Goal: Task Accomplishment & Management: Use online tool/utility

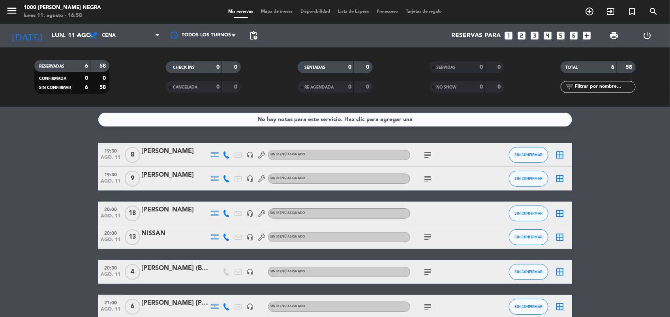
click at [279, 11] on span "Mapa de mesas" at bounding box center [276, 11] width 39 height 4
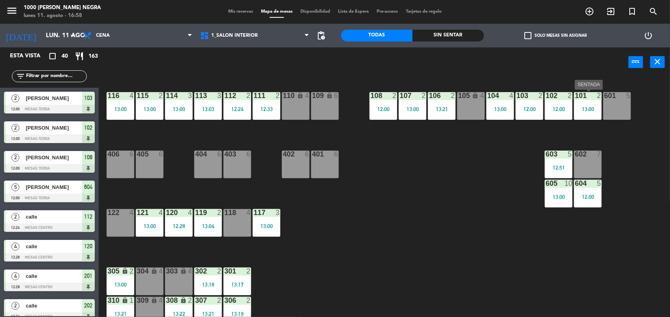
click at [599, 107] on div "13:00" at bounding box center [588, 109] width 28 height 6
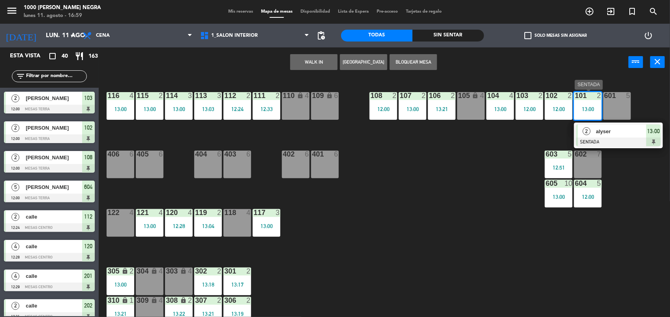
click at [616, 139] on div at bounding box center [618, 141] width 85 height 9
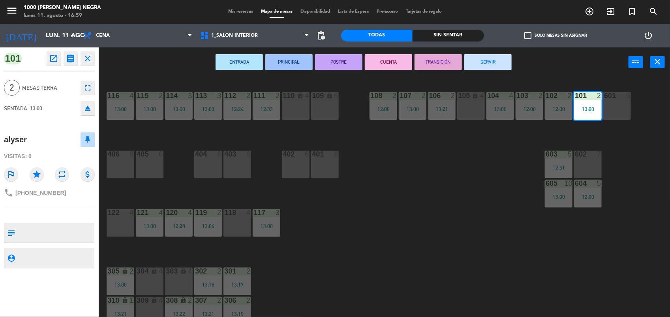
click at [486, 58] on button "SERVIR" at bounding box center [487, 62] width 47 height 16
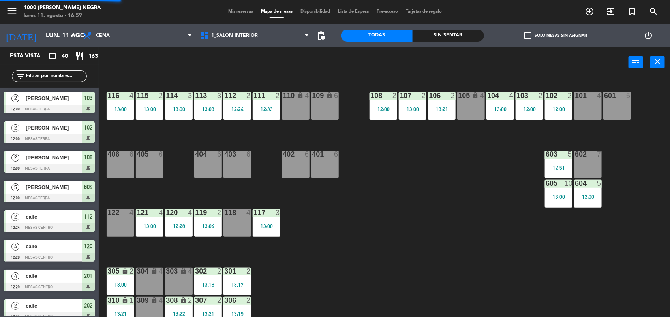
scroll to position [1, 0]
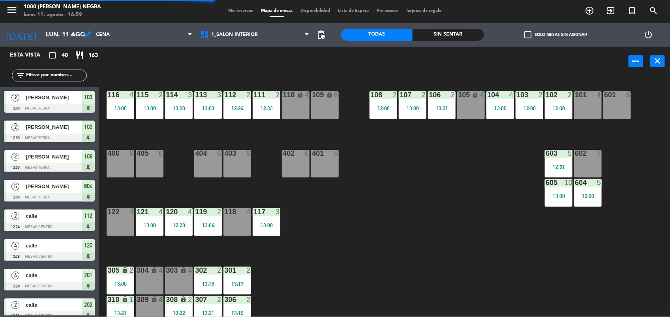
click at [558, 101] on div "102 2 12:00" at bounding box center [559, 105] width 28 height 28
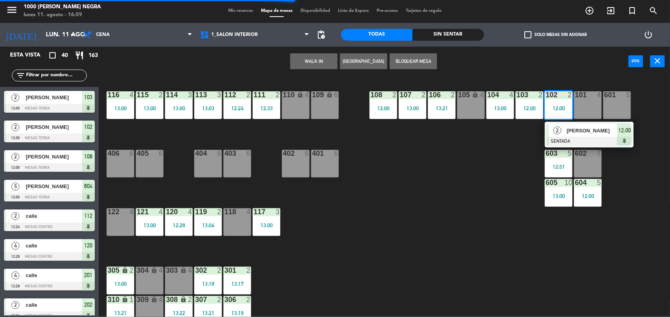
click at [582, 130] on span "[PERSON_NAME]" at bounding box center [592, 130] width 51 height 8
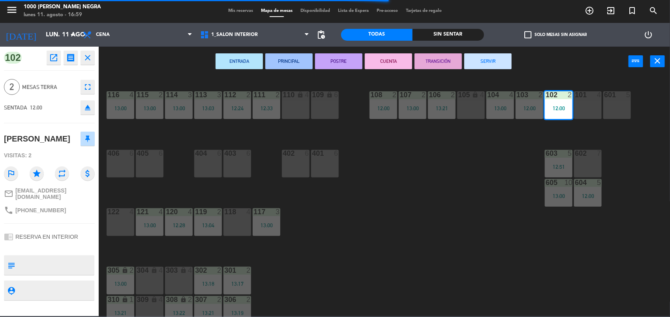
click at [494, 58] on button "SERVIR" at bounding box center [487, 61] width 47 height 16
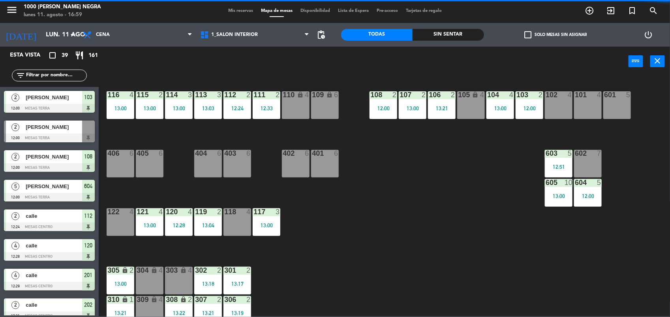
click at [531, 115] on div "103 2 12:00" at bounding box center [529, 105] width 28 height 28
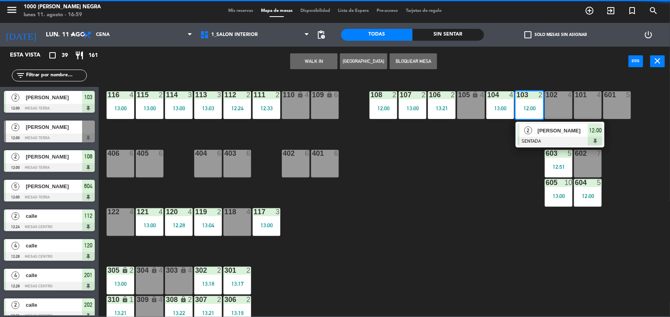
click at [539, 134] on span "[PERSON_NAME]" at bounding box center [563, 130] width 51 height 8
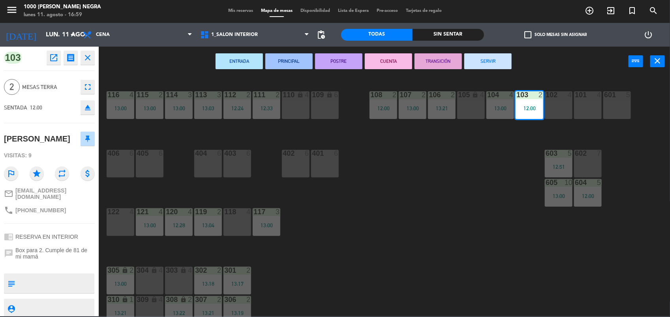
click at [492, 58] on button "SERVIR" at bounding box center [487, 61] width 47 height 16
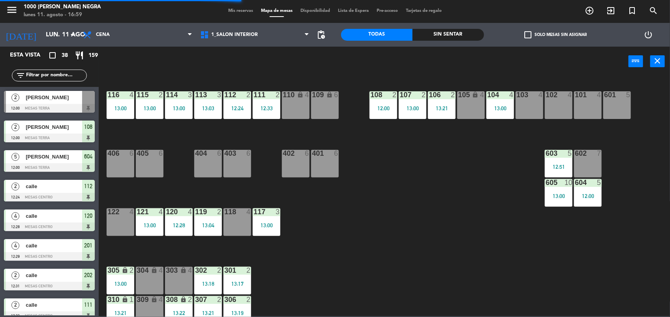
click at [496, 95] on div at bounding box center [500, 94] width 13 height 7
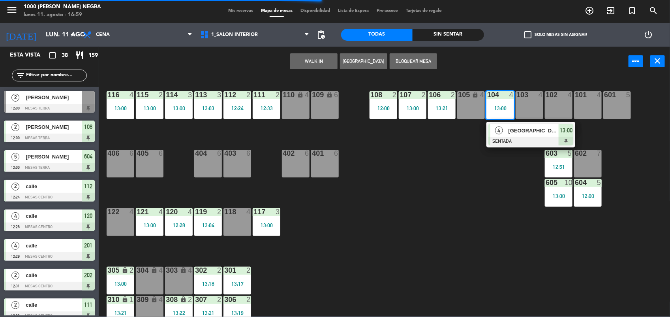
click at [506, 128] on div "4" at bounding box center [498, 130] width 17 height 13
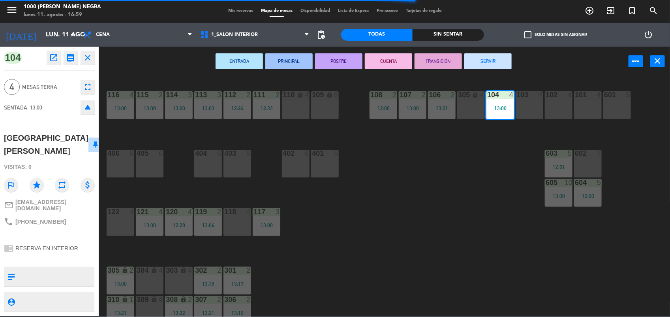
click at [482, 62] on button "SERVIR" at bounding box center [487, 61] width 47 height 16
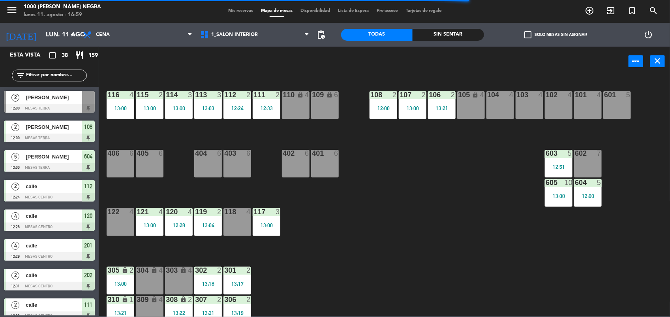
click at [450, 99] on div "106 2" at bounding box center [442, 95] width 28 height 8
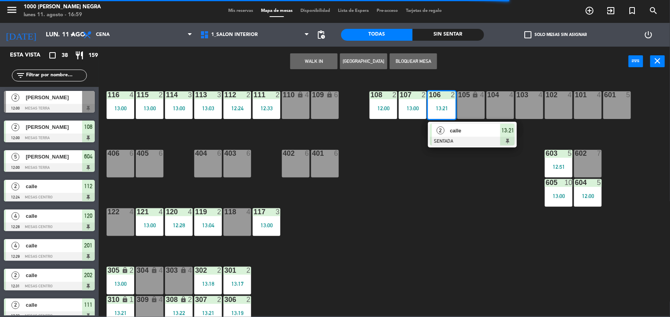
click at [464, 135] on div "calle" at bounding box center [474, 130] width 51 height 13
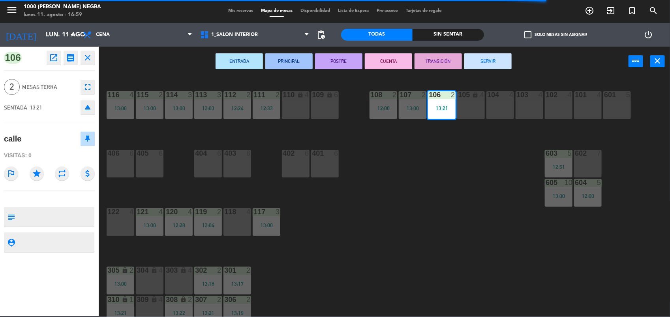
click at [497, 56] on button "SERVIR" at bounding box center [487, 61] width 47 height 16
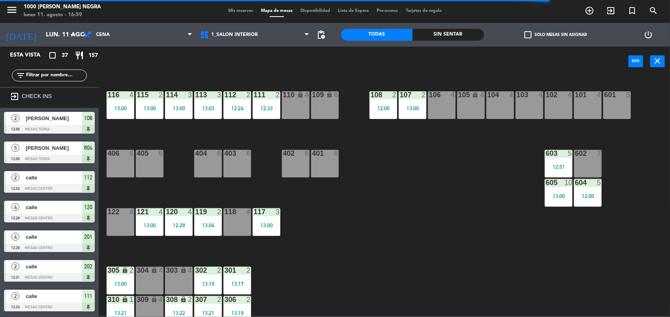
scroll to position [97, 0]
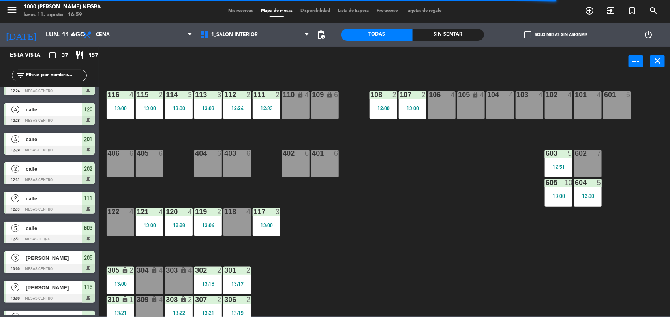
click at [412, 101] on div "107 2 13:00" at bounding box center [413, 105] width 28 height 28
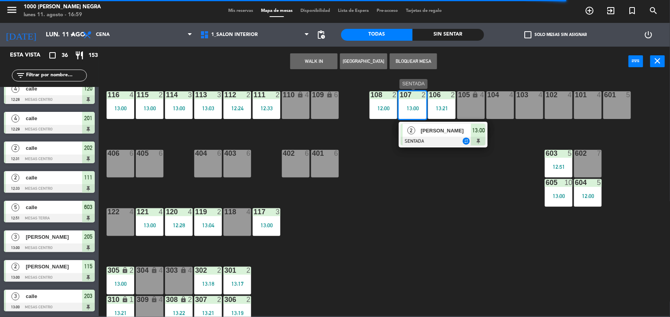
click at [427, 127] on span "[PERSON_NAME]" at bounding box center [446, 130] width 51 height 8
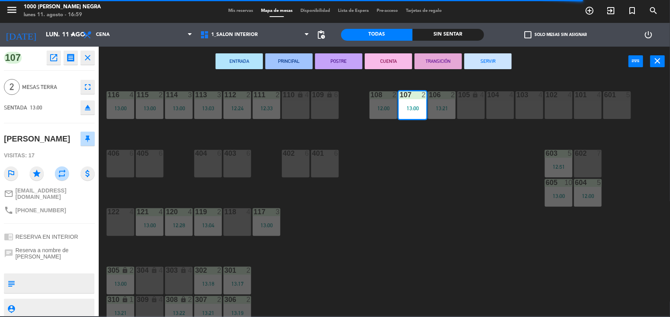
click at [492, 59] on button "SERVIR" at bounding box center [487, 61] width 47 height 16
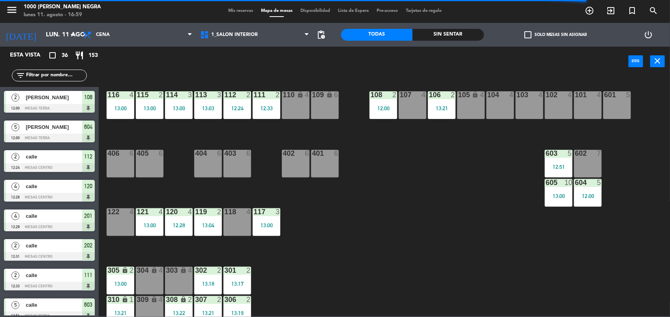
scroll to position [1, 0]
click at [386, 103] on div "108 2 12:00" at bounding box center [383, 105] width 28 height 28
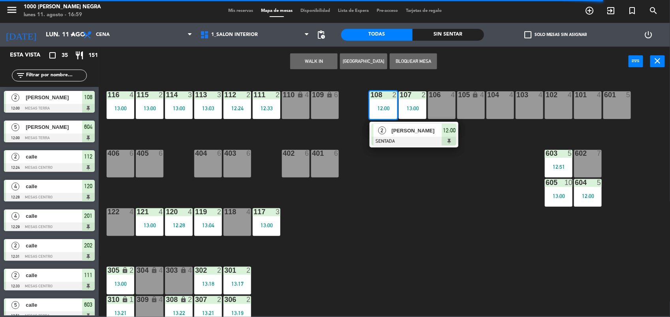
click at [397, 129] on span "[PERSON_NAME]" at bounding box center [417, 130] width 51 height 8
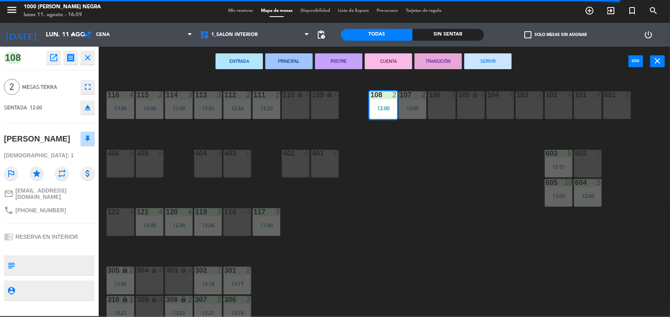
click at [479, 62] on button "SERVIR" at bounding box center [487, 61] width 47 height 16
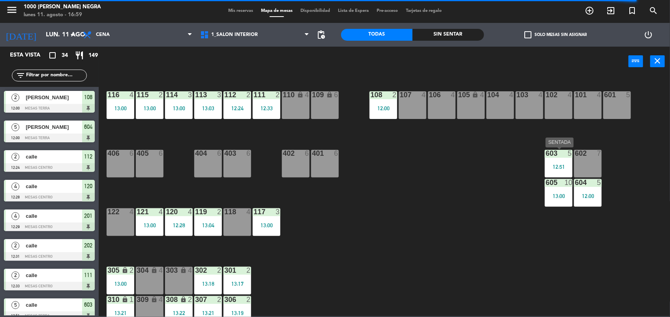
click at [549, 166] on div "12:51" at bounding box center [559, 167] width 28 height 6
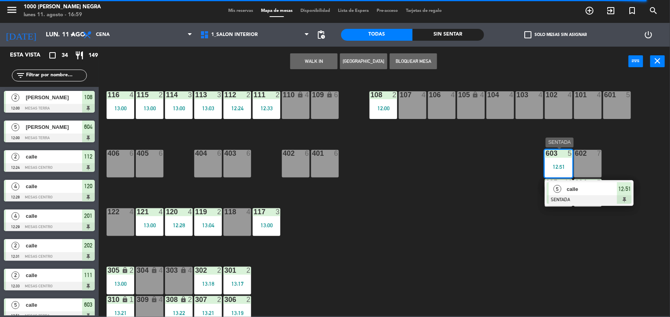
click at [568, 194] on div "calle" at bounding box center [591, 188] width 51 height 13
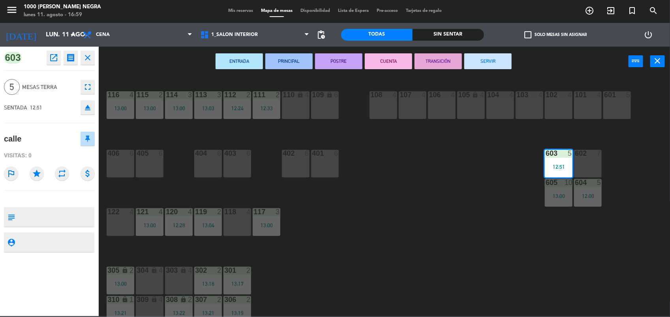
click at [498, 57] on button "SERVIR" at bounding box center [487, 61] width 47 height 16
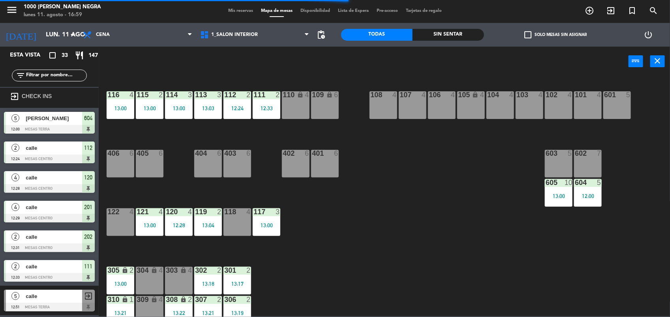
click at [568, 190] on div "605 10 13:00" at bounding box center [559, 193] width 28 height 28
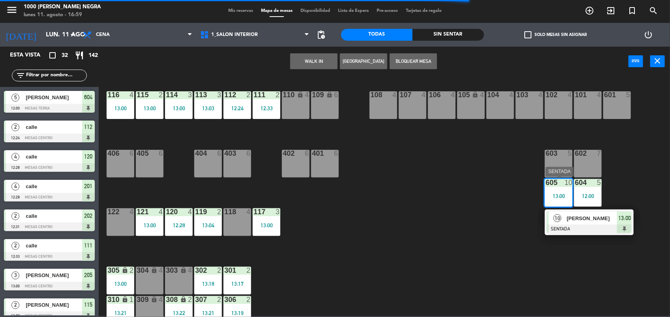
click at [571, 219] on span "[PERSON_NAME]" at bounding box center [592, 218] width 51 height 8
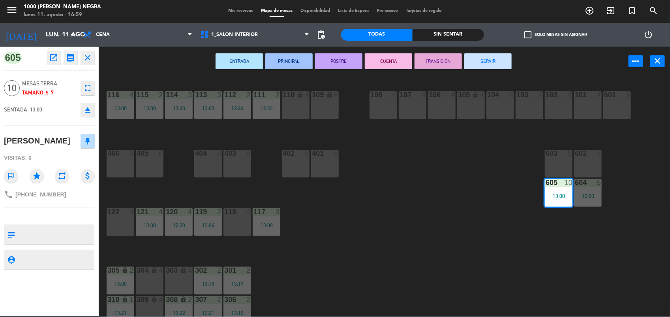
click at [487, 63] on button "SERVIR" at bounding box center [487, 61] width 47 height 16
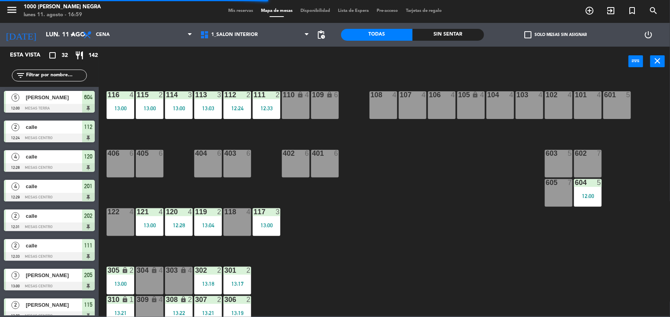
click at [586, 201] on div "604 5 12:00" at bounding box center [588, 193] width 28 height 28
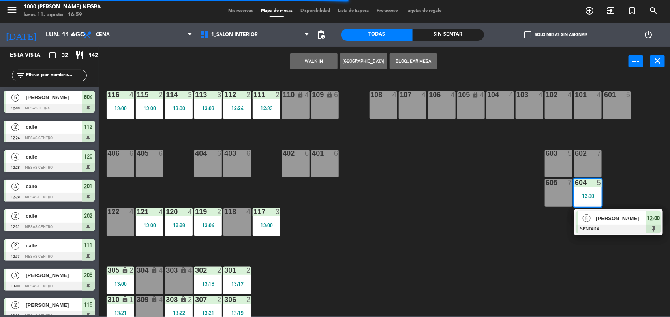
click at [596, 216] on span "[PERSON_NAME]" at bounding box center [621, 218] width 51 height 8
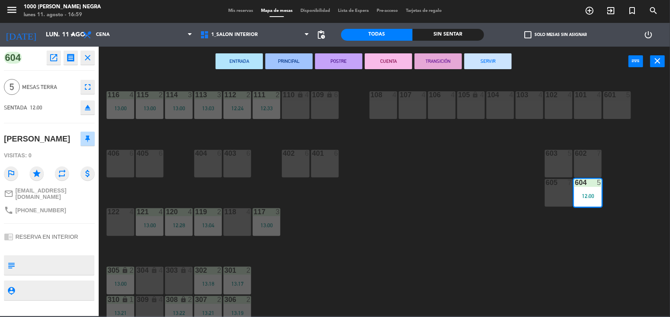
click at [492, 60] on button "SERVIR" at bounding box center [487, 61] width 47 height 16
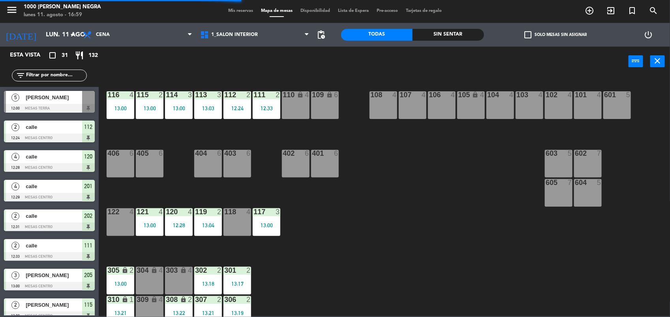
click at [270, 112] on div "111 2 12:33" at bounding box center [267, 105] width 28 height 28
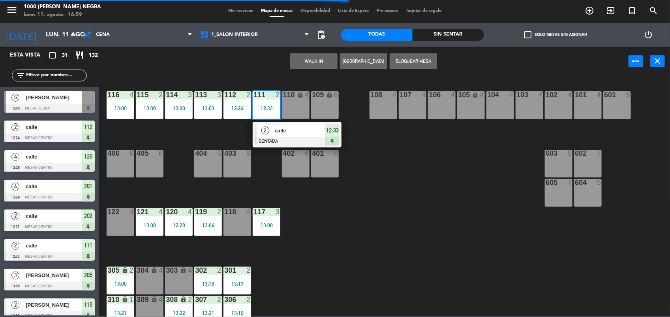
click at [280, 143] on div at bounding box center [297, 141] width 85 height 9
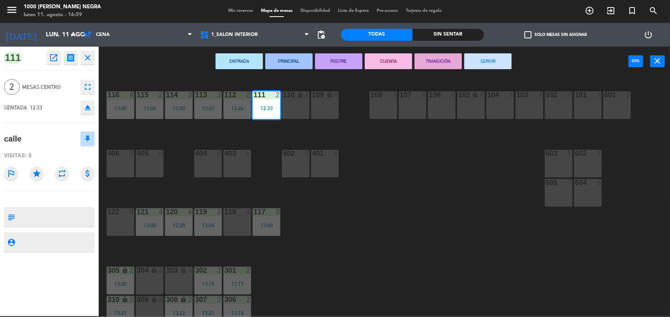
click at [487, 64] on button "SERVIR" at bounding box center [487, 61] width 47 height 16
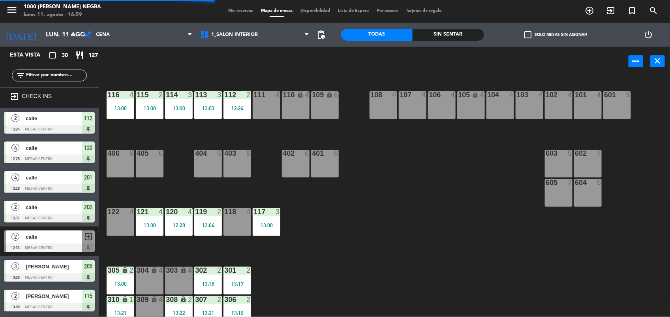
click at [239, 102] on div "112 2 12:24" at bounding box center [237, 105] width 28 height 28
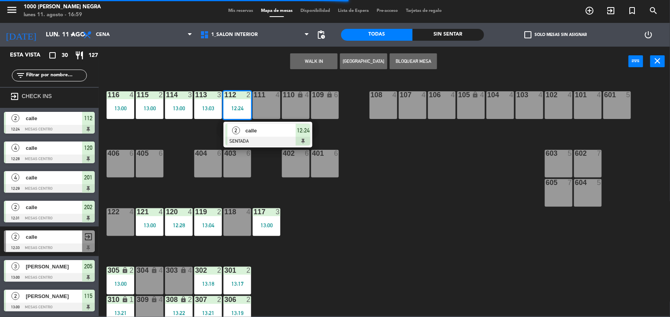
click at [266, 131] on span "calle" at bounding box center [270, 130] width 51 height 8
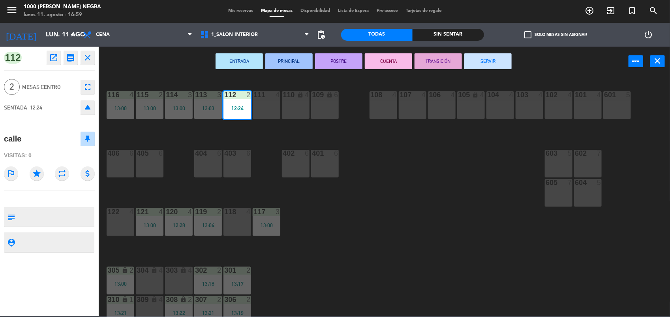
click at [502, 54] on button "SERVIR" at bounding box center [487, 61] width 47 height 16
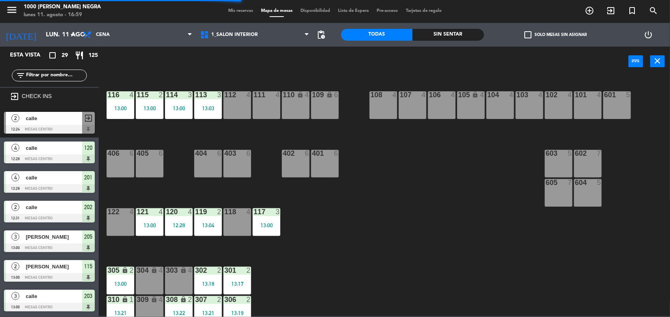
click at [218, 102] on div "113 3 13:03" at bounding box center [208, 105] width 28 height 28
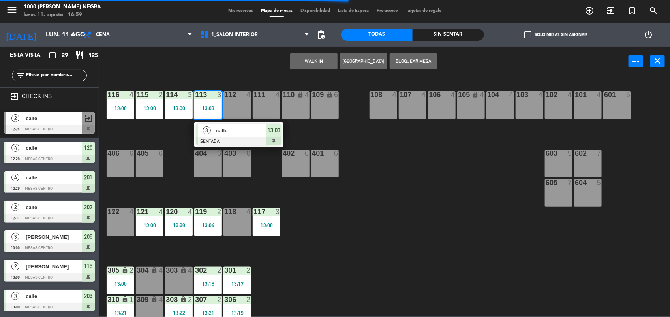
click at [247, 142] on div at bounding box center [238, 141] width 85 height 9
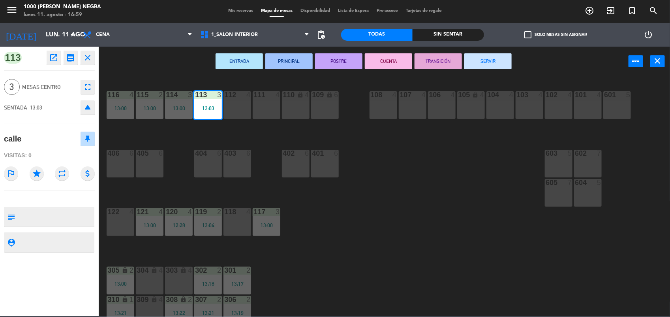
click at [487, 54] on button "SERVIR" at bounding box center [487, 61] width 47 height 16
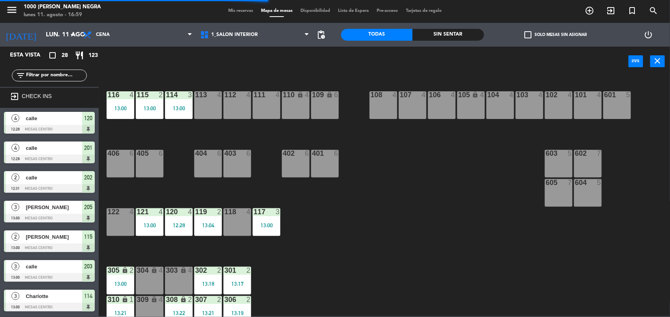
click at [187, 114] on div "114 3 13:00" at bounding box center [179, 105] width 28 height 28
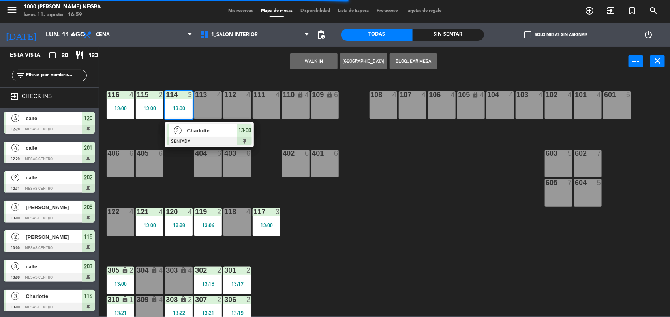
click at [199, 129] on span "Charlotte" at bounding box center [212, 130] width 51 height 8
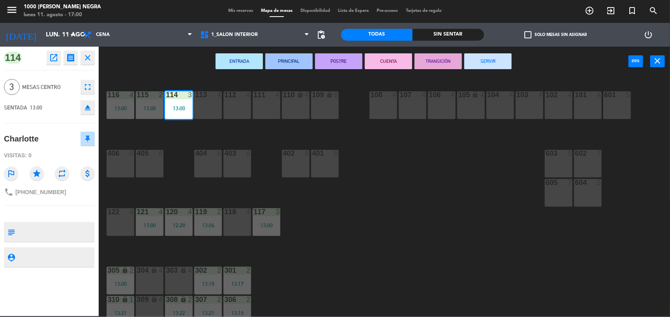
click at [492, 61] on button "SERVIR" at bounding box center [487, 61] width 47 height 16
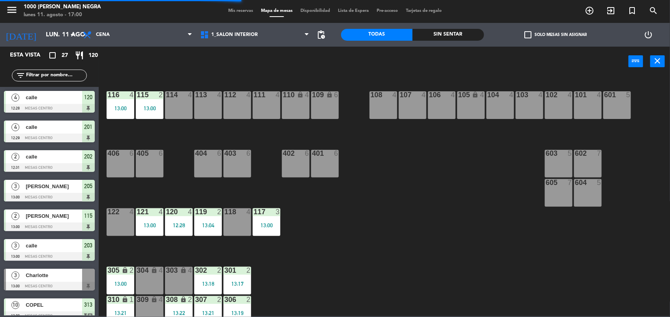
click at [153, 107] on div "13:00" at bounding box center [150, 108] width 28 height 6
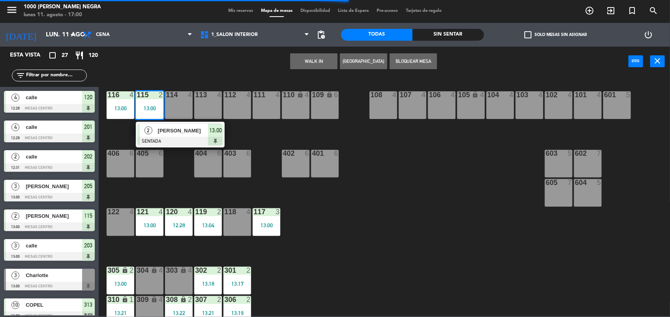
click at [193, 137] on div at bounding box center [180, 141] width 85 height 9
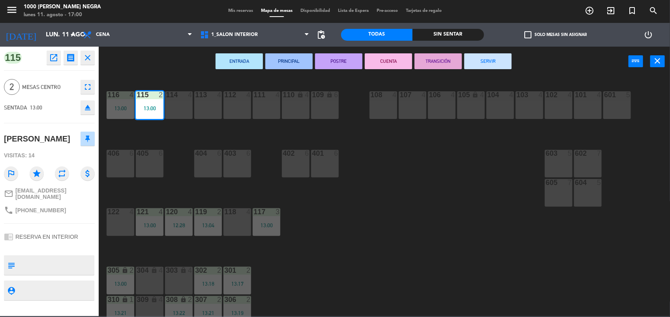
click at [488, 65] on button "SERVIR" at bounding box center [487, 61] width 47 height 16
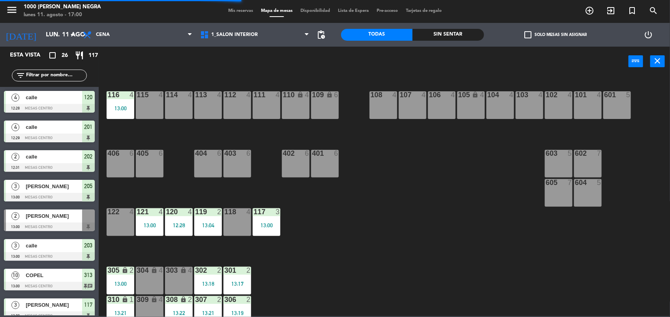
click at [112, 101] on div "116 4 13:00" at bounding box center [121, 105] width 28 height 28
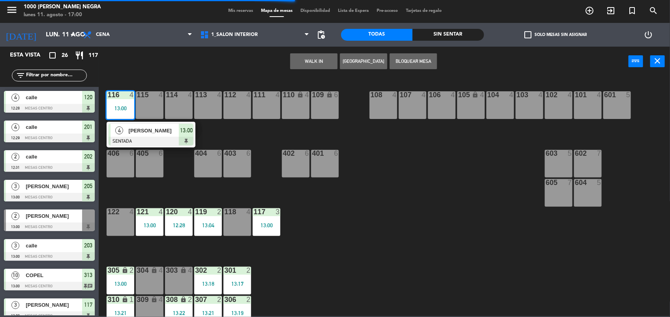
click at [140, 129] on span "[PERSON_NAME]" at bounding box center [154, 130] width 51 height 8
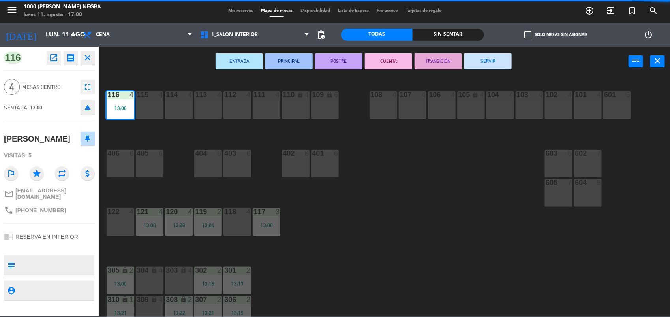
click at [493, 61] on button "SERVIR" at bounding box center [487, 61] width 47 height 16
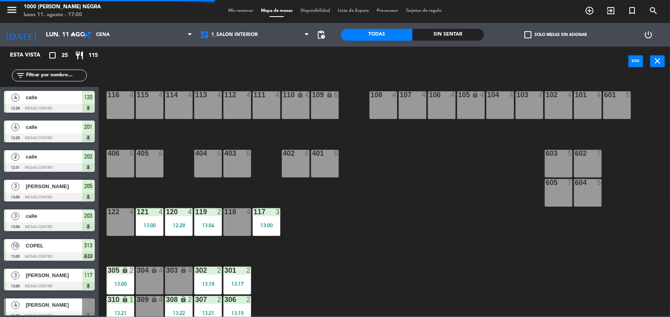
click at [271, 229] on div "117 3 13:00" at bounding box center [267, 222] width 28 height 28
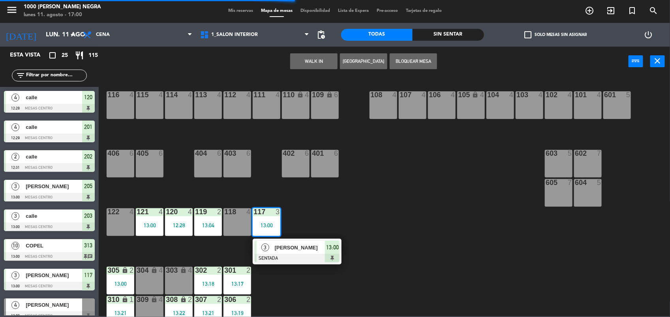
click at [284, 251] on span "[PERSON_NAME]" at bounding box center [300, 247] width 51 height 8
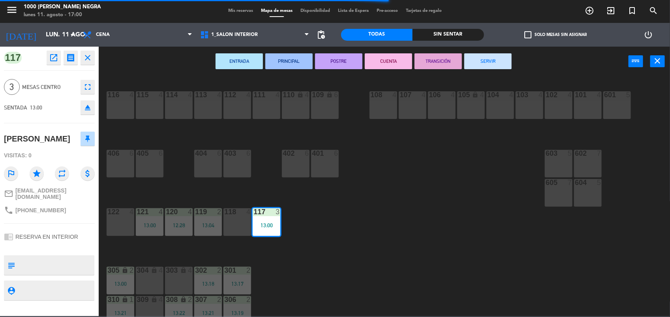
click at [496, 64] on button "SERVIR" at bounding box center [487, 61] width 47 height 16
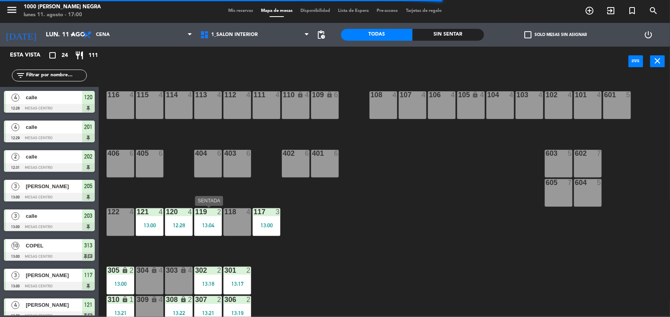
click at [206, 226] on div "13:04" at bounding box center [208, 225] width 28 height 6
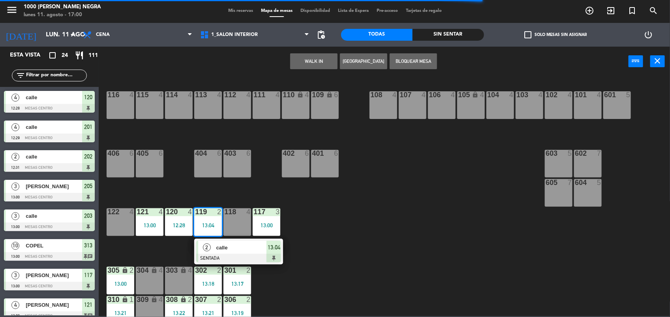
click at [223, 247] on span "calle" at bounding box center [241, 247] width 51 height 8
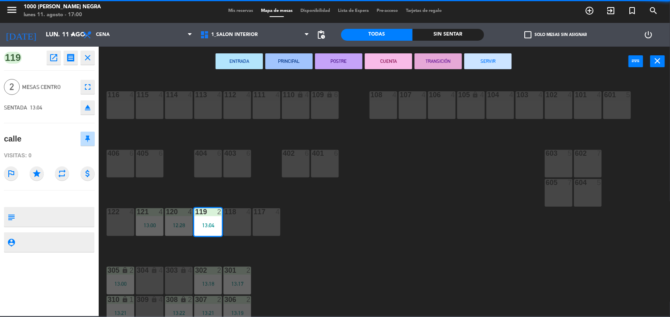
click at [497, 62] on button "SERVIR" at bounding box center [487, 61] width 47 height 16
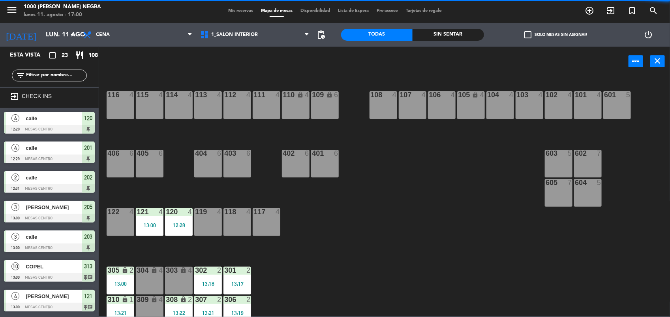
click at [174, 220] on div "120 4 12:28" at bounding box center [179, 222] width 28 height 28
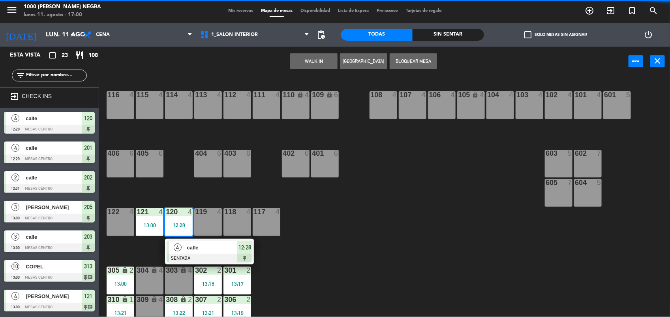
click at [194, 249] on span "calle" at bounding box center [212, 247] width 51 height 8
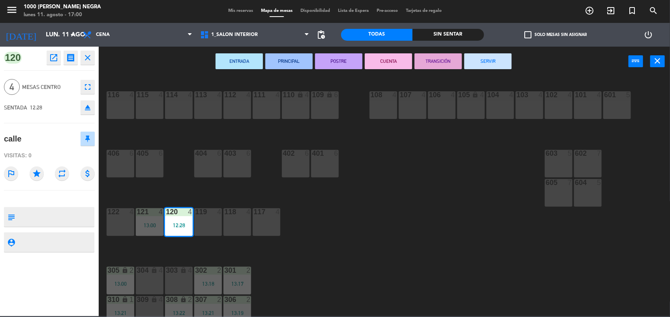
click at [492, 57] on button "SERVIR" at bounding box center [487, 61] width 47 height 16
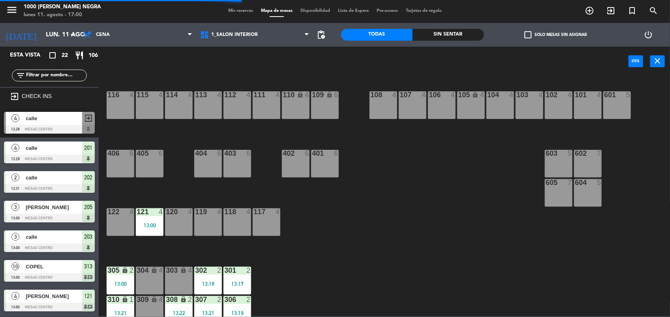
click at [149, 220] on div "121 4 13:00" at bounding box center [150, 222] width 28 height 28
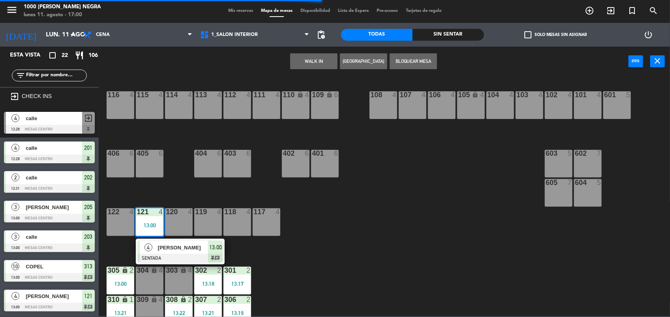
click at [164, 253] on div at bounding box center [180, 257] width 85 height 9
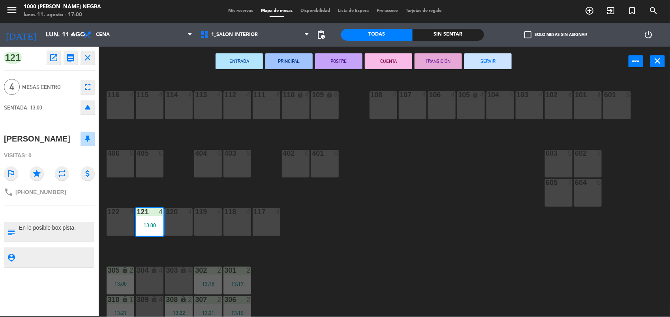
click at [490, 52] on div "ENTRADA PRINCIPAL POSTRE CUENTA TRANSICIÓN SERVIR power_input close" at bounding box center [364, 62] width 530 height 30
click at [491, 60] on button "SERVIR" at bounding box center [487, 61] width 47 height 16
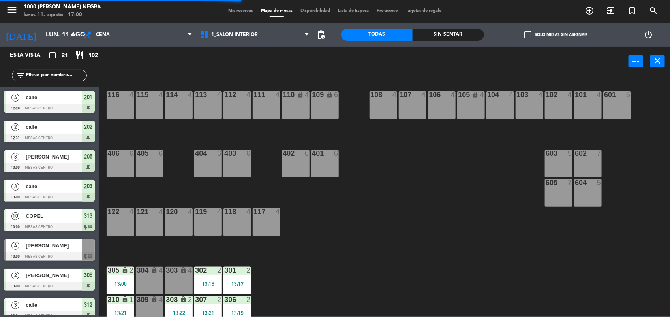
click at [249, 280] on div "13:17" at bounding box center [237, 283] width 28 height 6
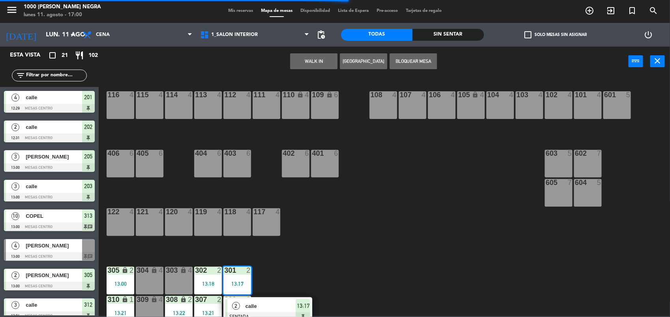
click at [257, 302] on span "calle" at bounding box center [270, 306] width 51 height 8
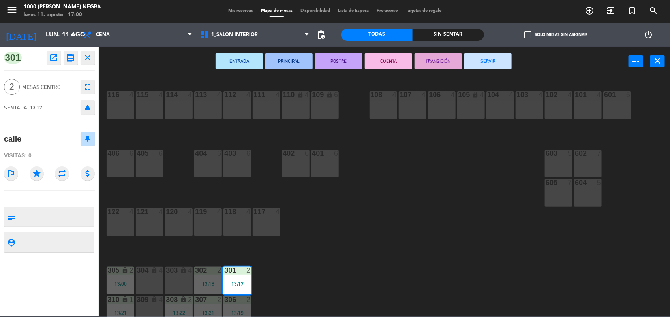
click at [490, 61] on button "SERVIR" at bounding box center [487, 61] width 47 height 16
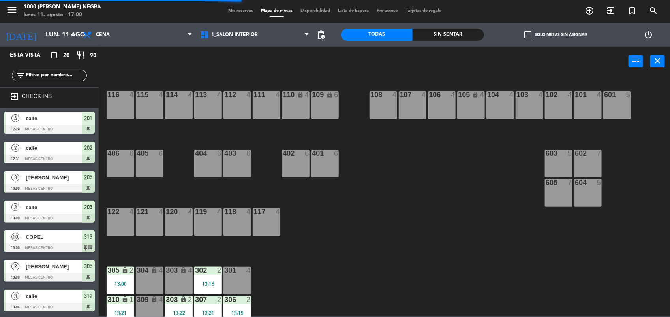
click at [219, 281] on div "13:18" at bounding box center [208, 284] width 28 height 6
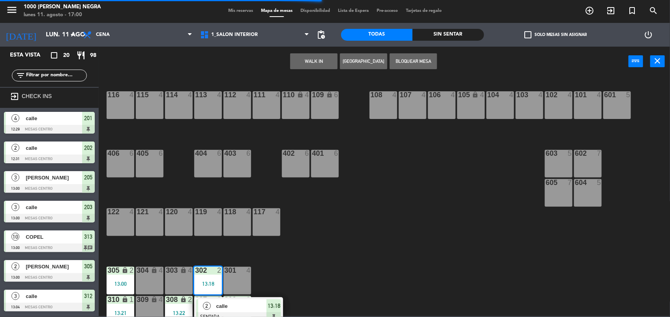
click at [232, 303] on span "calle" at bounding box center [241, 306] width 51 height 8
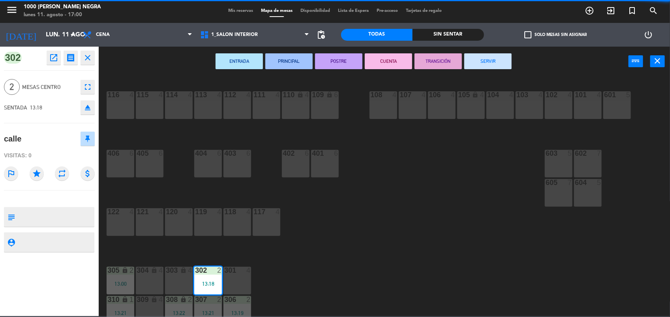
click at [499, 65] on button "SERVIR" at bounding box center [487, 61] width 47 height 16
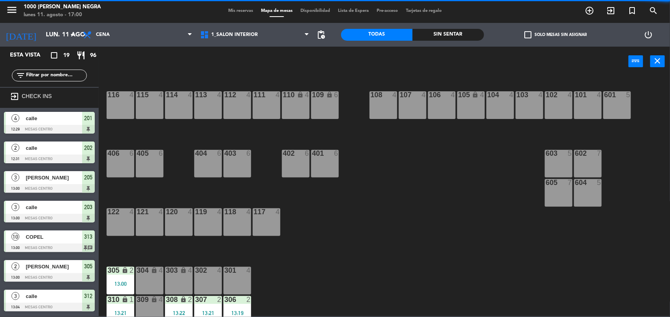
click at [132, 283] on div "13:00" at bounding box center [121, 284] width 28 height 6
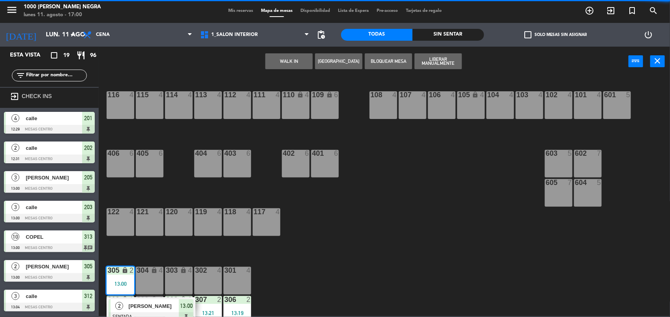
click at [147, 302] on span "[PERSON_NAME]" at bounding box center [154, 306] width 51 height 8
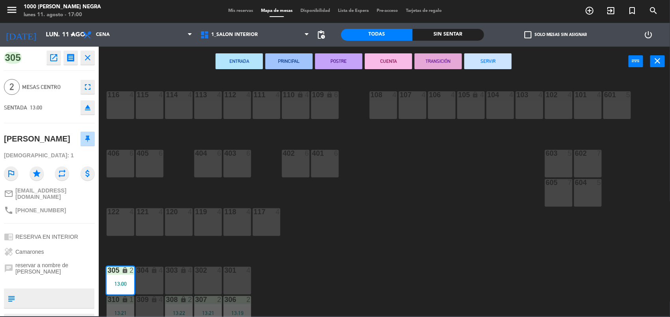
click at [494, 63] on button "SERVIR" at bounding box center [487, 61] width 47 height 16
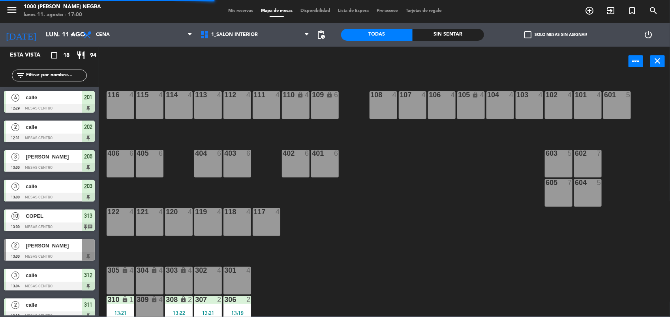
scroll to position [94, 0]
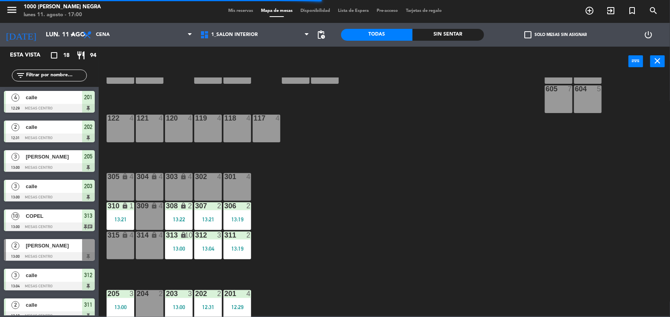
click at [243, 242] on div "311 2 13:19" at bounding box center [237, 245] width 28 height 28
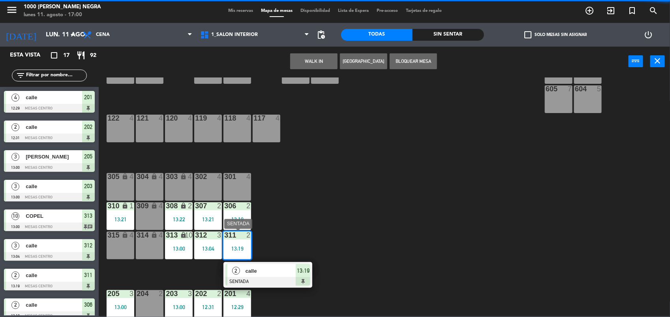
click at [260, 281] on div at bounding box center [267, 281] width 85 height 9
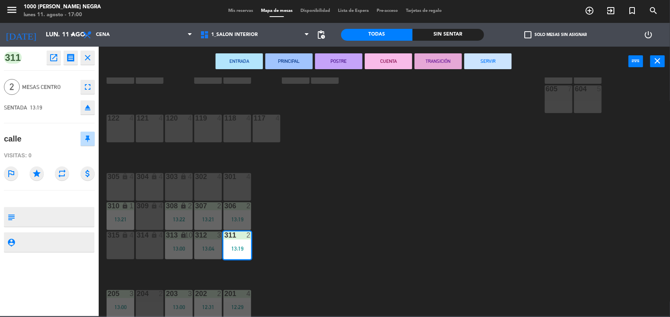
click at [494, 63] on button "SERVIR" at bounding box center [487, 61] width 47 height 16
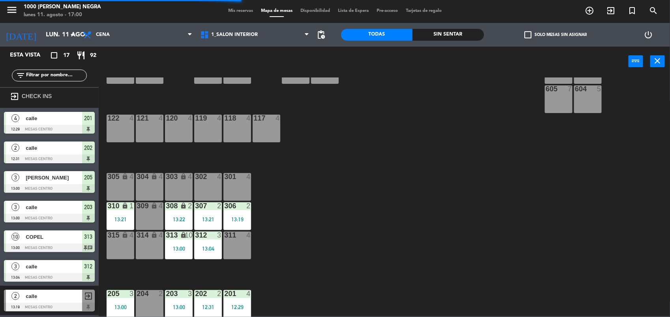
click at [231, 217] on div "13:19" at bounding box center [237, 219] width 28 height 6
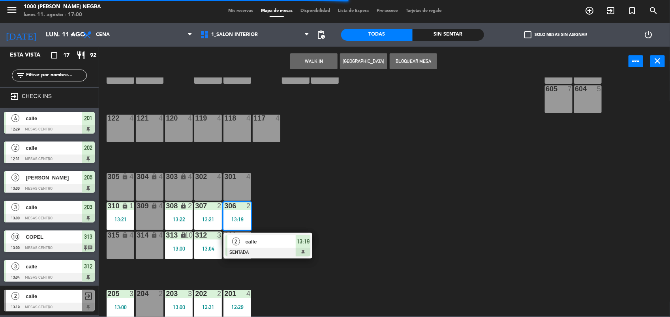
click at [263, 255] on div at bounding box center [267, 251] width 85 height 9
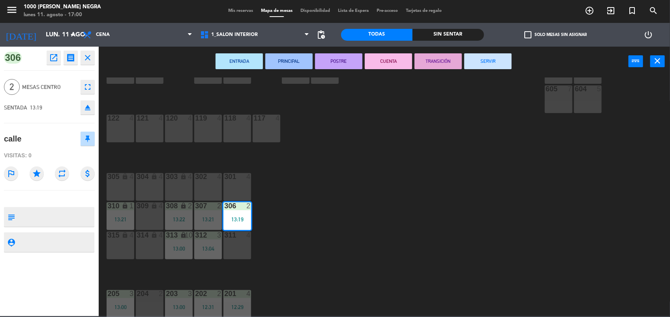
click at [495, 62] on button "SERVIR" at bounding box center [487, 61] width 47 height 16
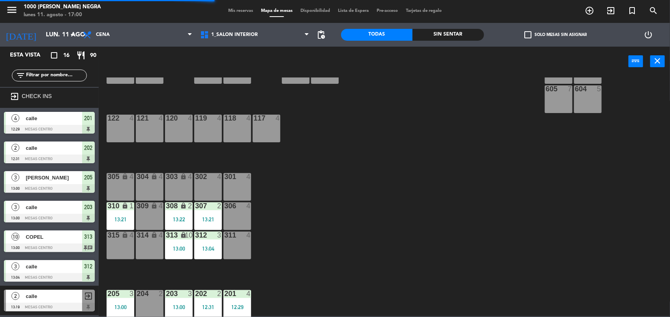
click at [223, 212] on div "306 4" at bounding box center [237, 216] width 28 height 28
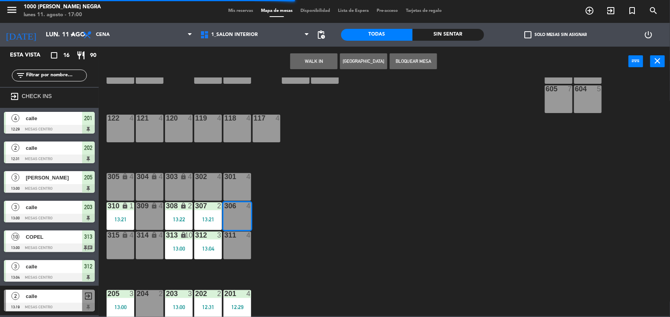
click at [223, 212] on div "306 4" at bounding box center [237, 216] width 28 height 28
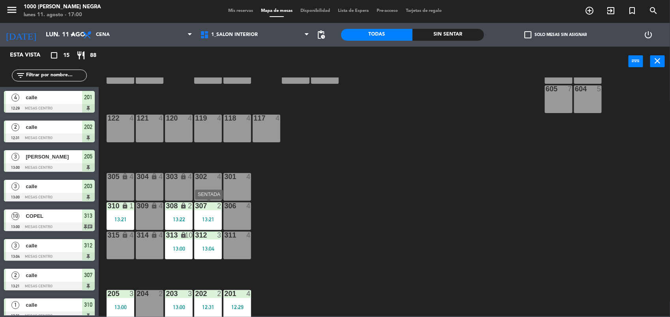
click at [214, 225] on div "307 2 13:21" at bounding box center [208, 216] width 28 height 28
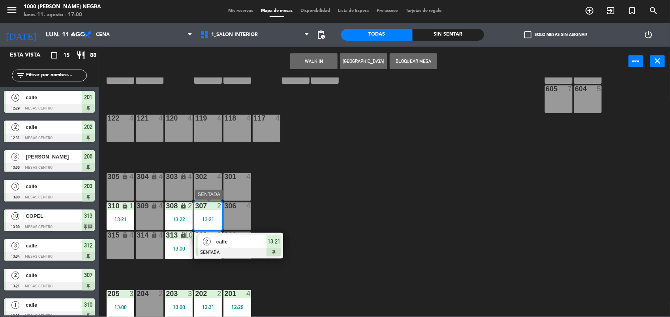
click at [231, 254] on div at bounding box center [238, 251] width 85 height 9
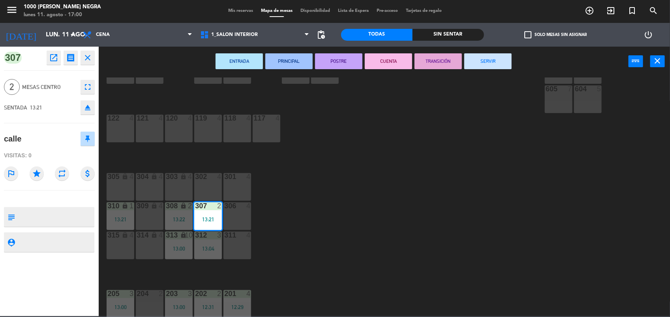
click at [502, 58] on button "SERVIR" at bounding box center [487, 61] width 47 height 16
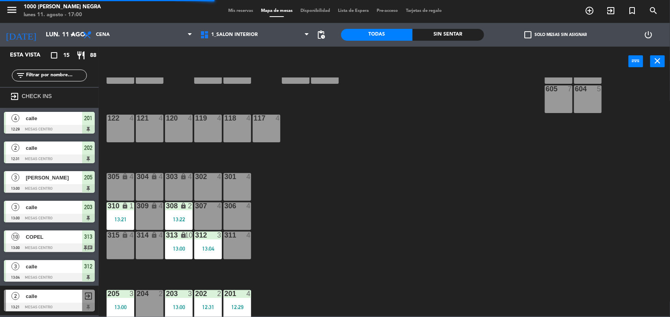
click at [212, 245] on div "13:04" at bounding box center [208, 248] width 28 height 6
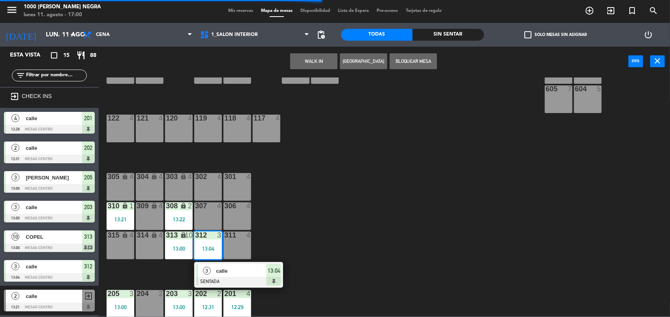
click at [224, 277] on div at bounding box center [238, 281] width 85 height 9
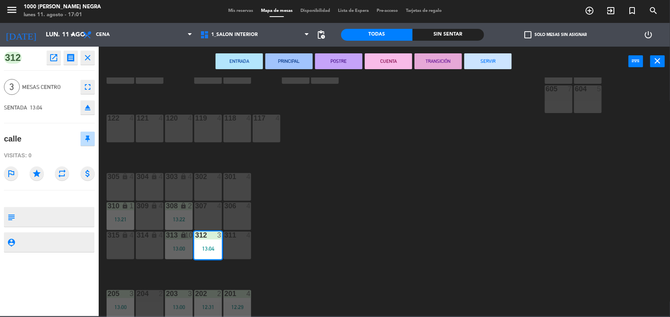
click at [494, 55] on button "SERVIR" at bounding box center [487, 61] width 47 height 16
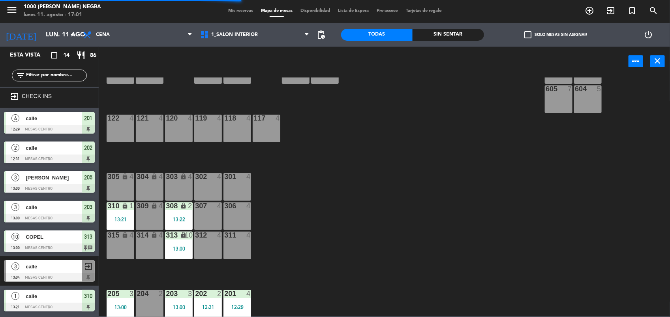
click at [178, 210] on div "308 lock 2" at bounding box center [179, 206] width 28 height 8
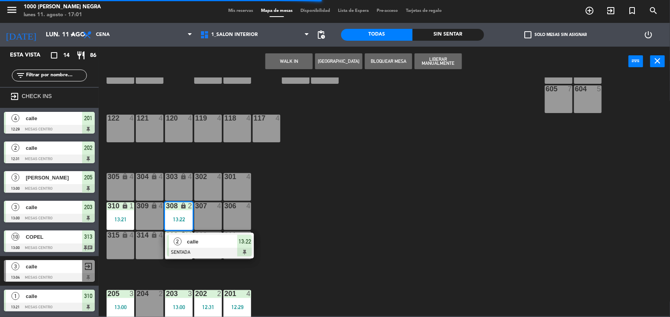
click at [205, 246] on div "calle" at bounding box center [211, 241] width 51 height 13
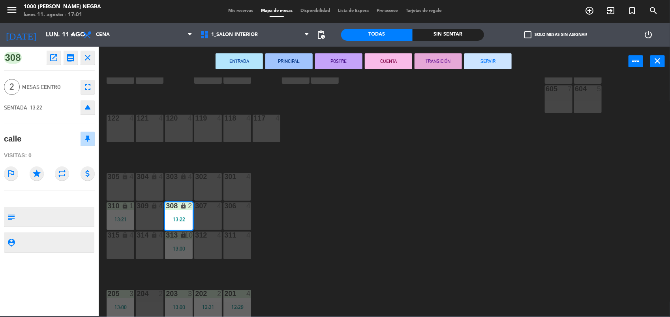
click at [496, 54] on button "SERVIR" at bounding box center [487, 61] width 47 height 16
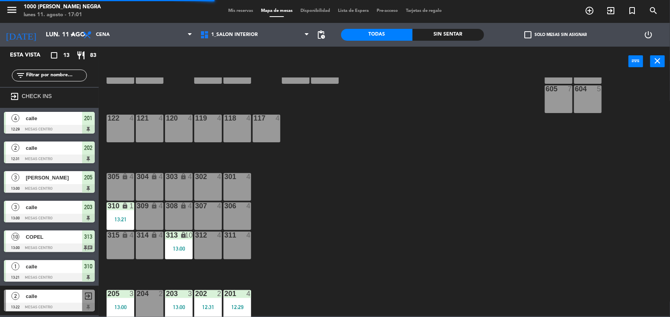
click at [180, 243] on div "313 lock 10 13:00" at bounding box center [179, 245] width 28 height 28
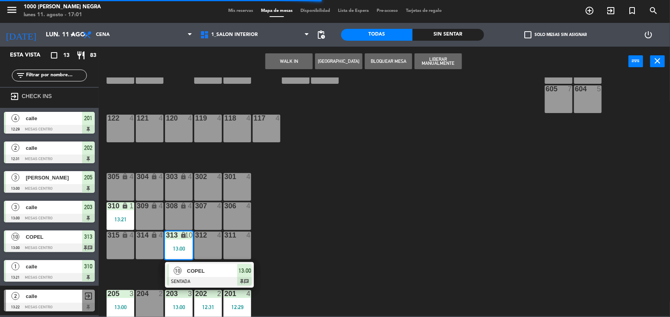
click at [225, 273] on span "COPEL" at bounding box center [212, 270] width 51 height 8
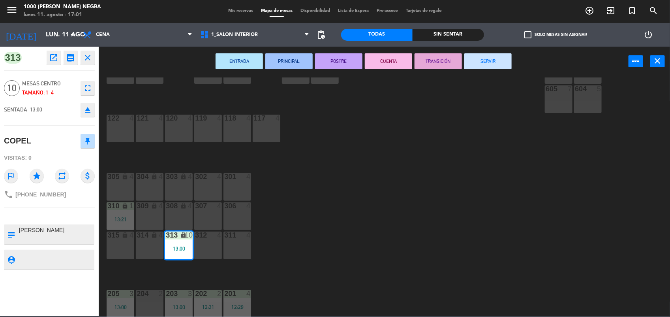
click at [480, 66] on button "SERVIR" at bounding box center [487, 61] width 47 height 16
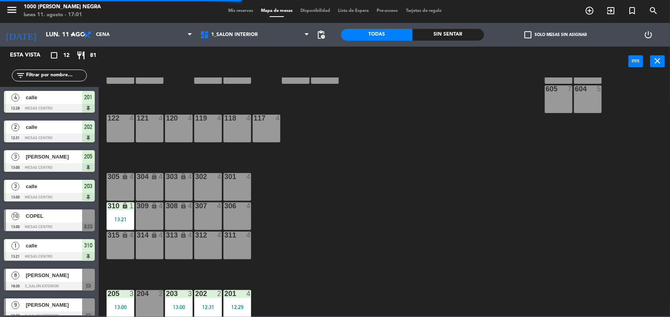
click at [131, 218] on div "13:21" at bounding box center [121, 219] width 28 height 6
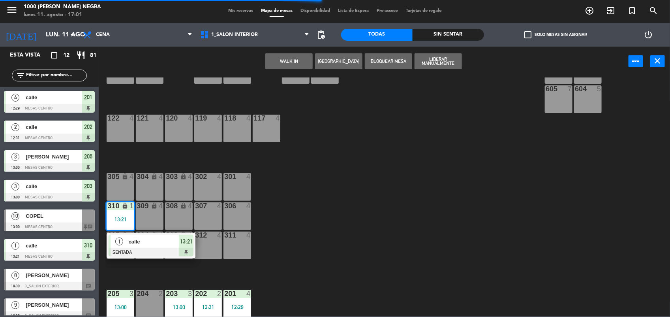
click at [152, 249] on div at bounding box center [151, 251] width 85 height 9
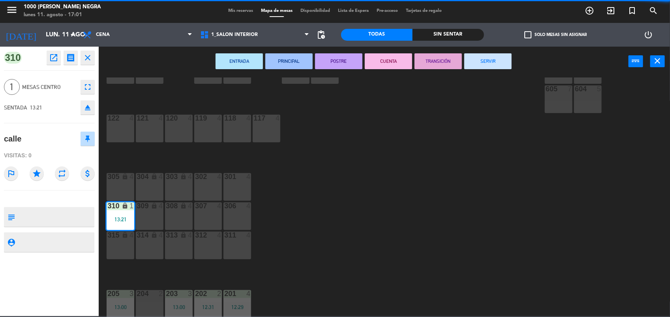
click at [487, 64] on button "SERVIR" at bounding box center [487, 61] width 47 height 16
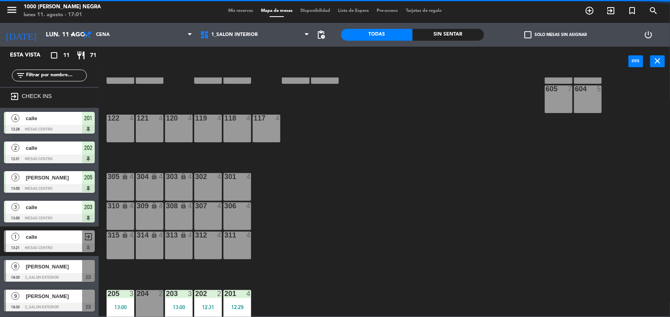
click at [238, 305] on div "12:29" at bounding box center [237, 307] width 28 height 6
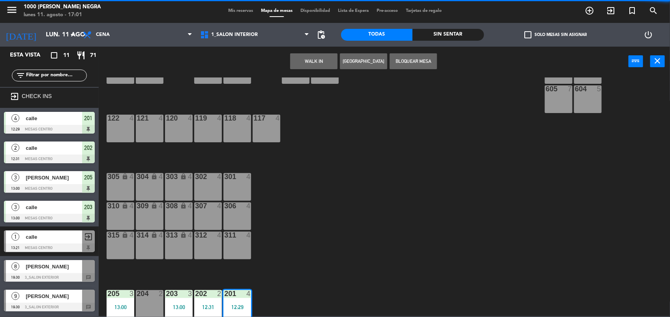
scroll to position [122, 0]
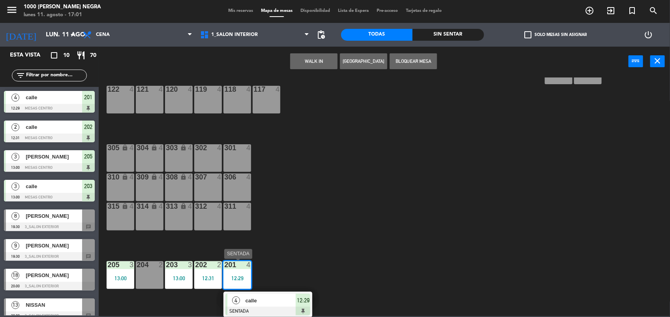
click at [281, 312] on div at bounding box center [267, 310] width 85 height 9
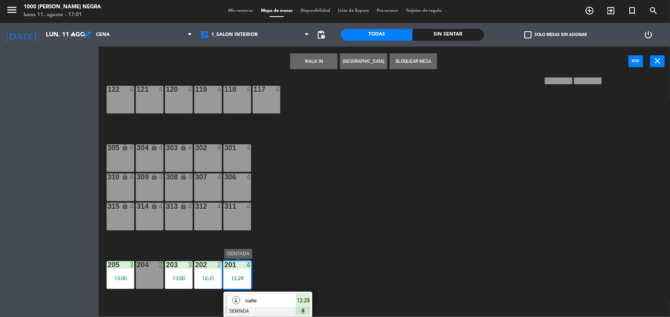
scroll to position [94, 0]
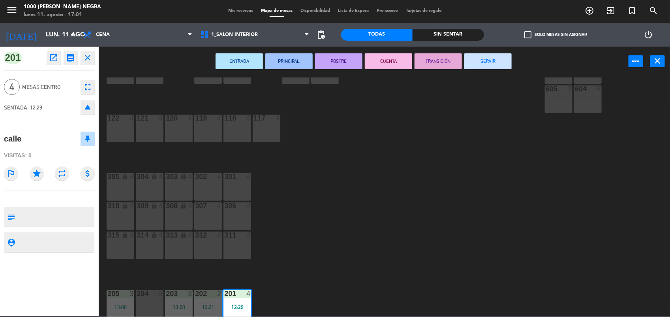
click at [490, 65] on button "SERVIR" at bounding box center [487, 61] width 47 height 16
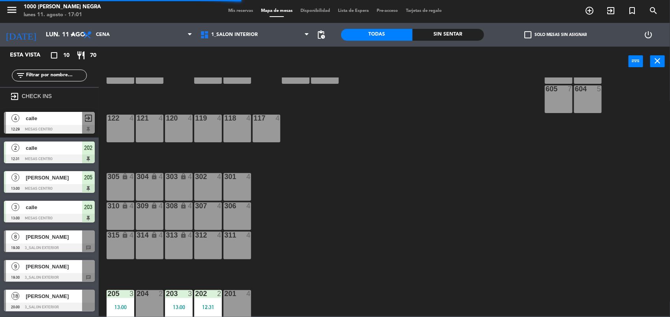
click at [217, 297] on div "202 2" at bounding box center [208, 294] width 28 height 8
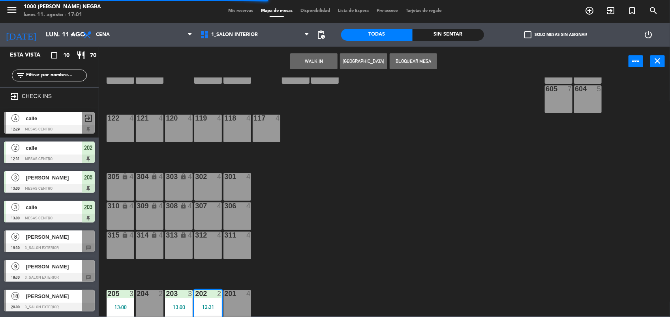
scroll to position [122, 0]
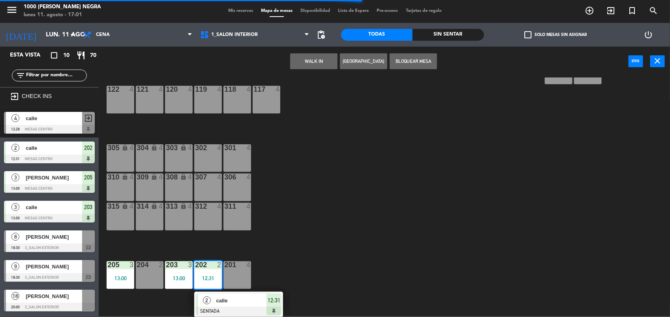
click at [219, 300] on span "calle" at bounding box center [241, 300] width 51 height 8
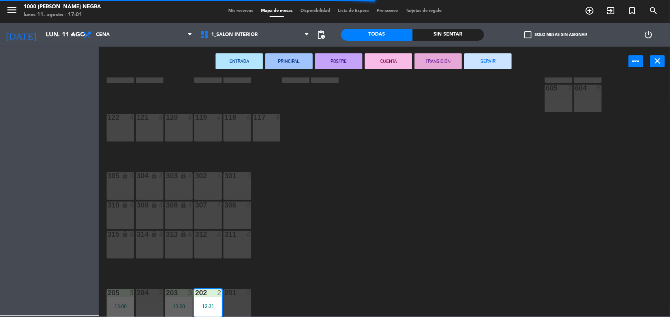
scroll to position [94, 0]
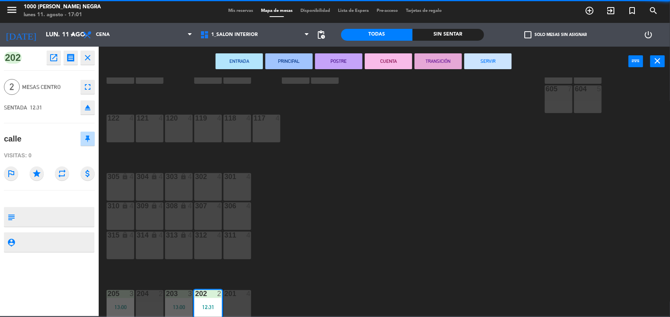
click at [482, 61] on button "SERVIR" at bounding box center [487, 61] width 47 height 16
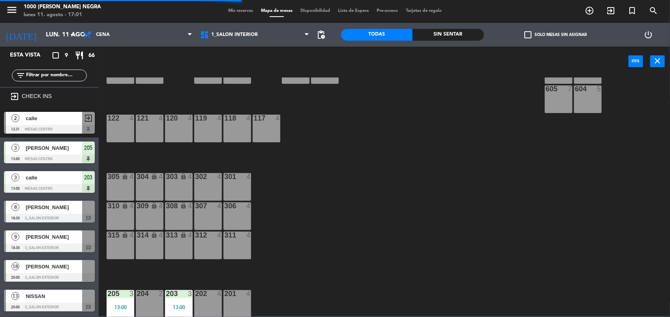
click at [177, 311] on div "203 3 13:00" at bounding box center [179, 304] width 28 height 28
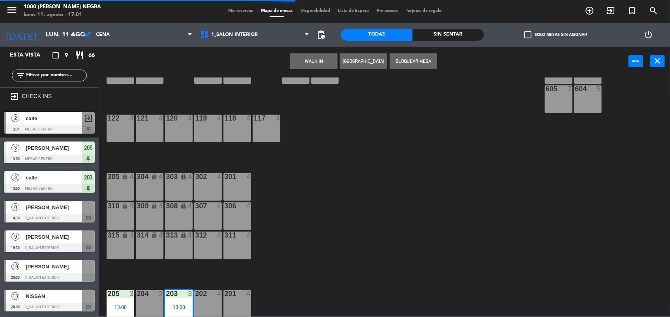
scroll to position [122, 0]
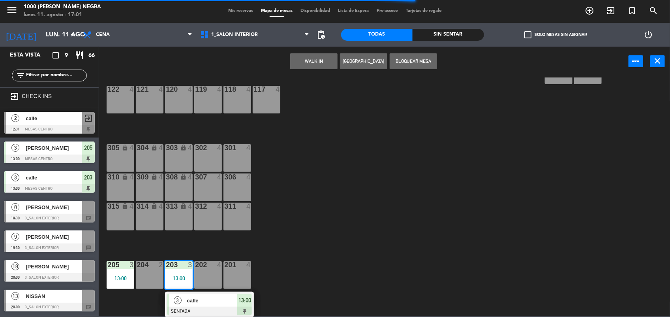
click at [208, 296] on span "calle" at bounding box center [212, 300] width 51 height 8
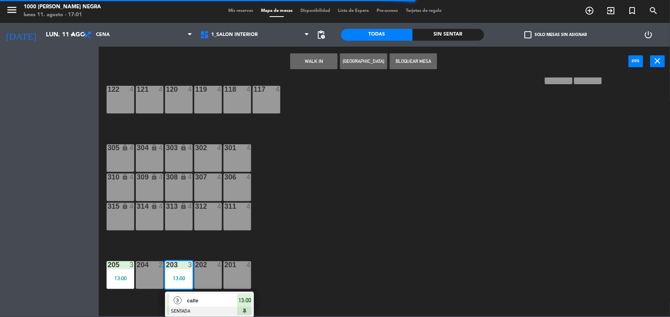
scroll to position [94, 0]
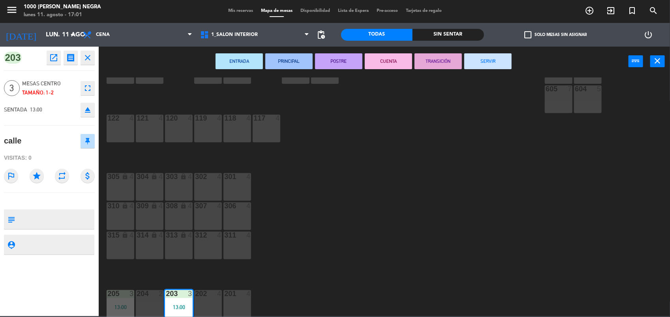
click at [505, 62] on button "SERVIR" at bounding box center [487, 61] width 47 height 16
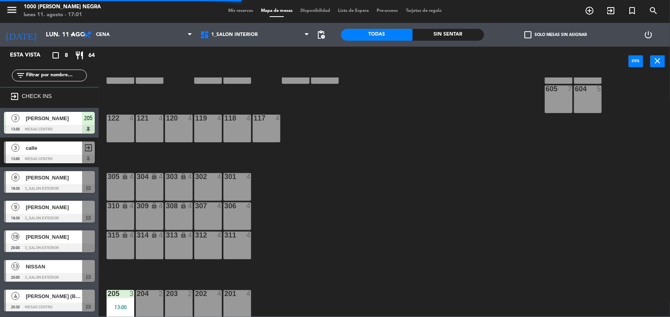
click at [127, 309] on div "205 3 13:00" at bounding box center [121, 304] width 28 height 28
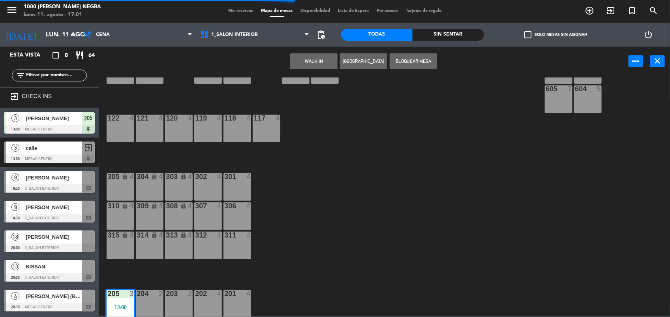
scroll to position [122, 0]
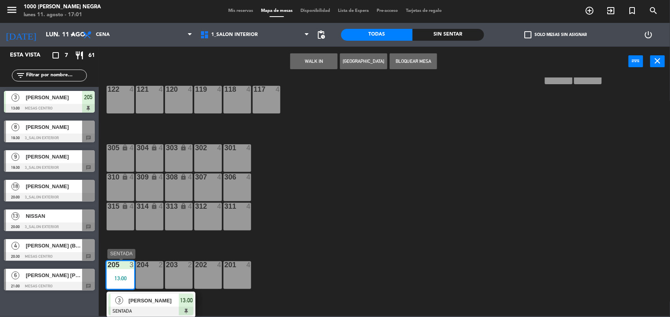
click at [159, 302] on span "[PERSON_NAME]" at bounding box center [154, 300] width 51 height 8
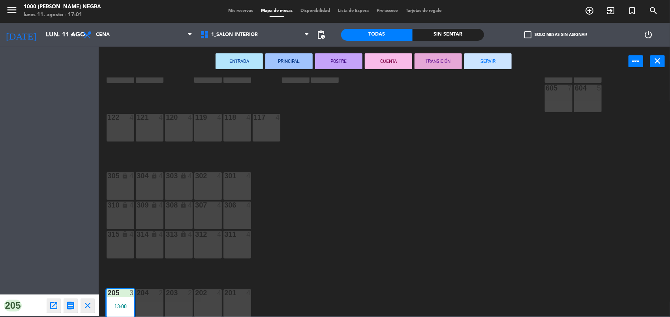
scroll to position [94, 0]
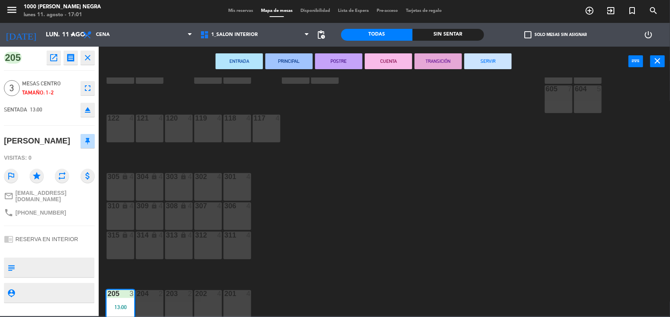
click at [490, 61] on button "SERVIR" at bounding box center [487, 61] width 47 height 16
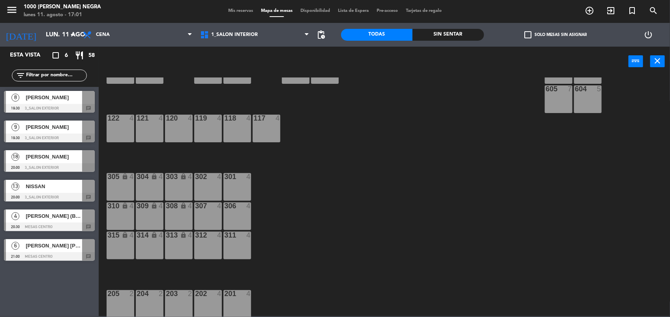
click at [91, 100] on div at bounding box center [88, 97] width 13 height 13
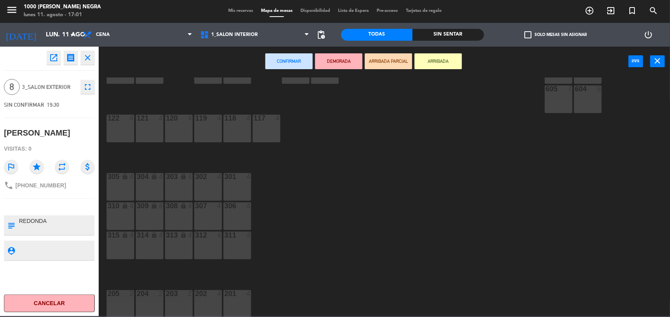
scroll to position [0, 0]
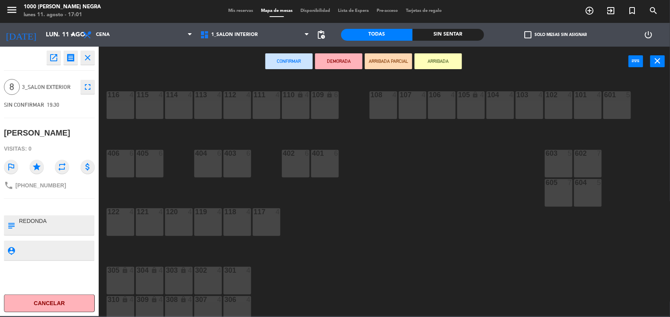
click at [579, 160] on div "602 7" at bounding box center [588, 164] width 28 height 28
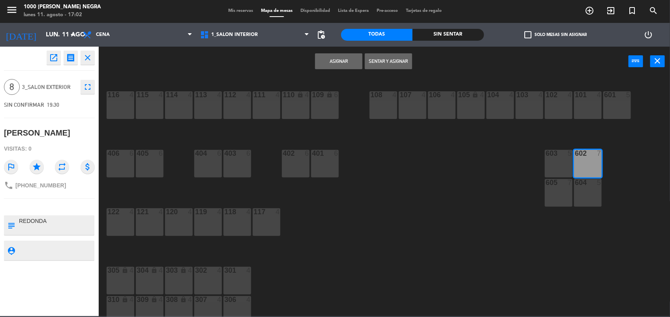
click at [339, 60] on button "Asignar" at bounding box center [338, 61] width 47 height 16
